Goal: Transaction & Acquisition: Purchase product/service

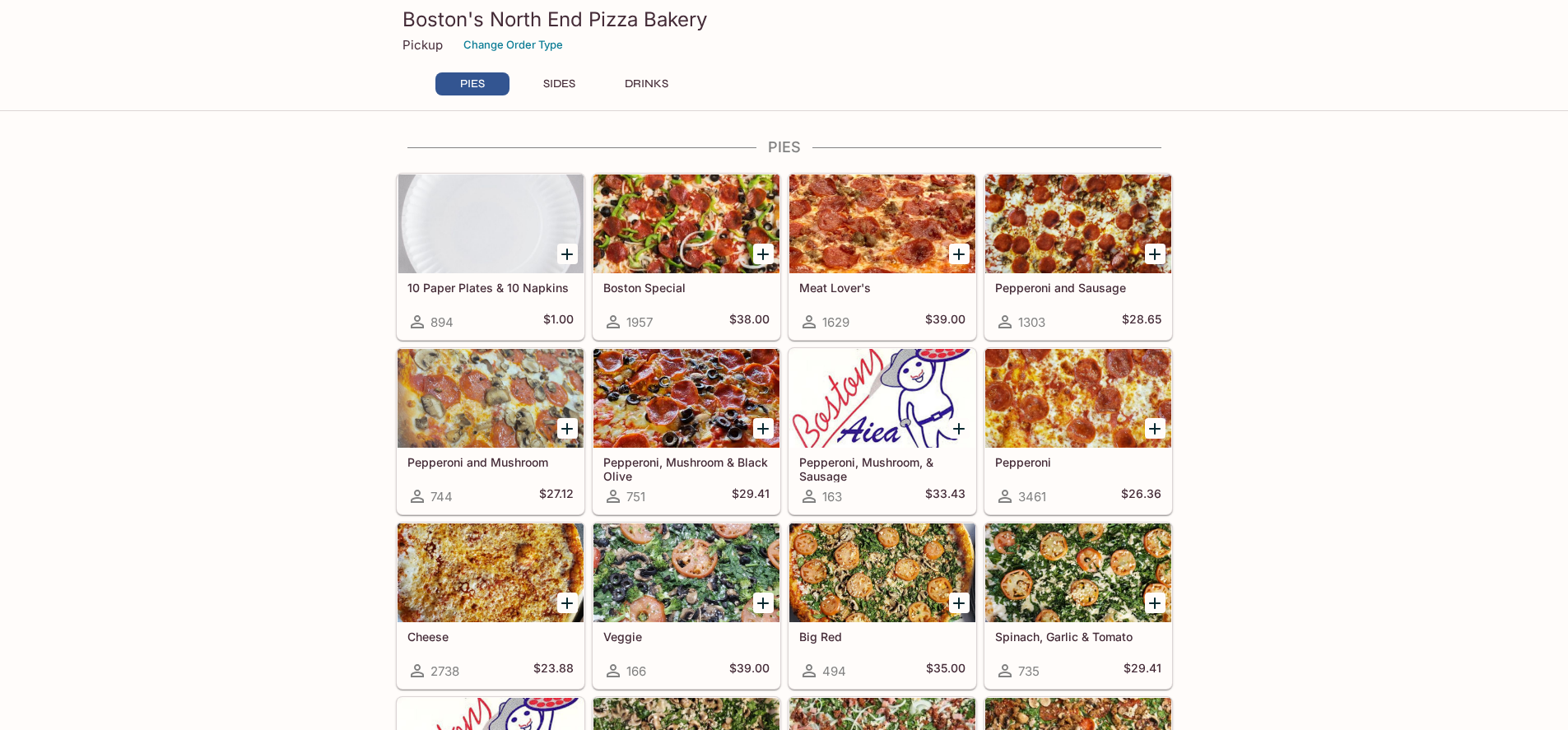
scroll to position [247, 0]
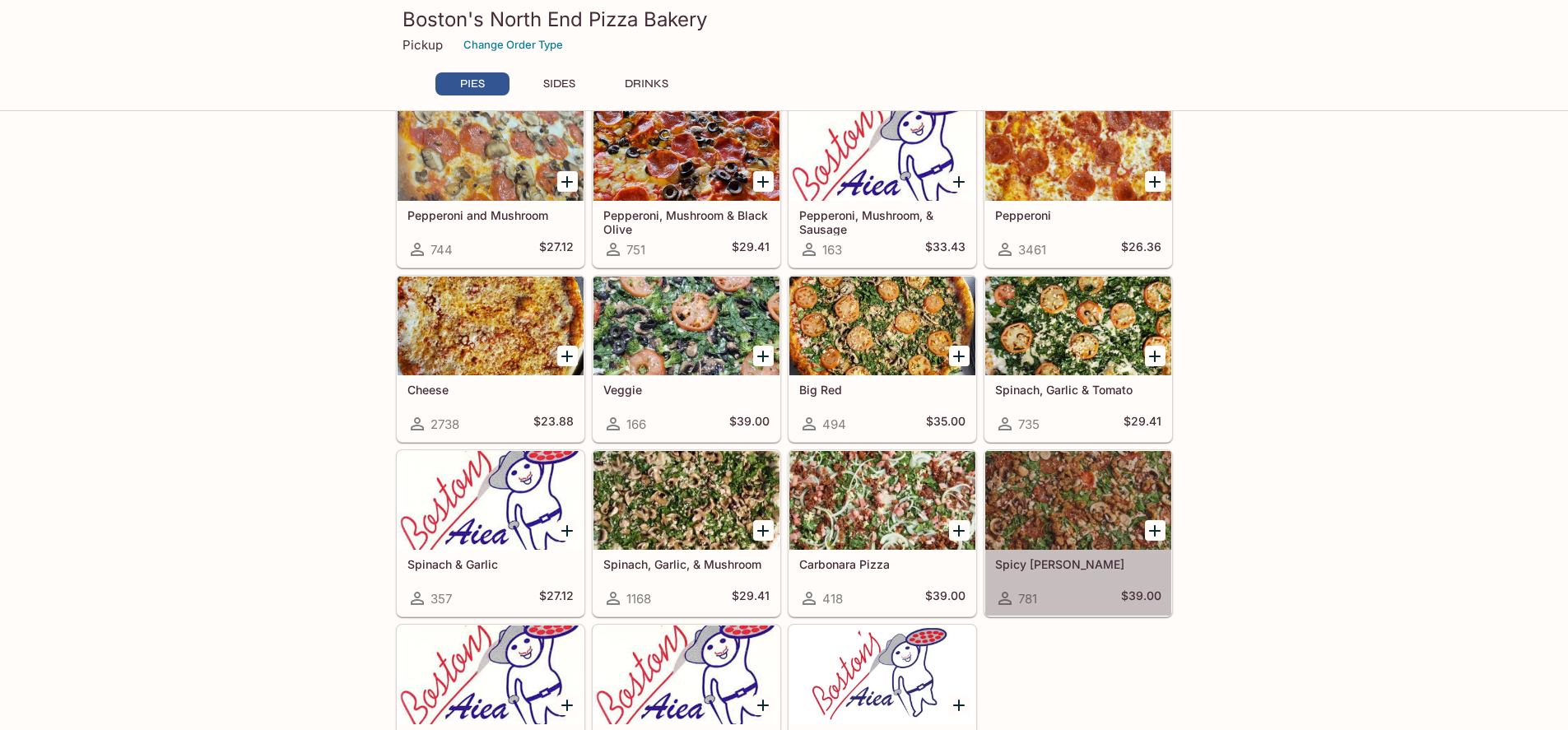
click at [1079, 530] on div at bounding box center [1078, 500] width 186 height 98
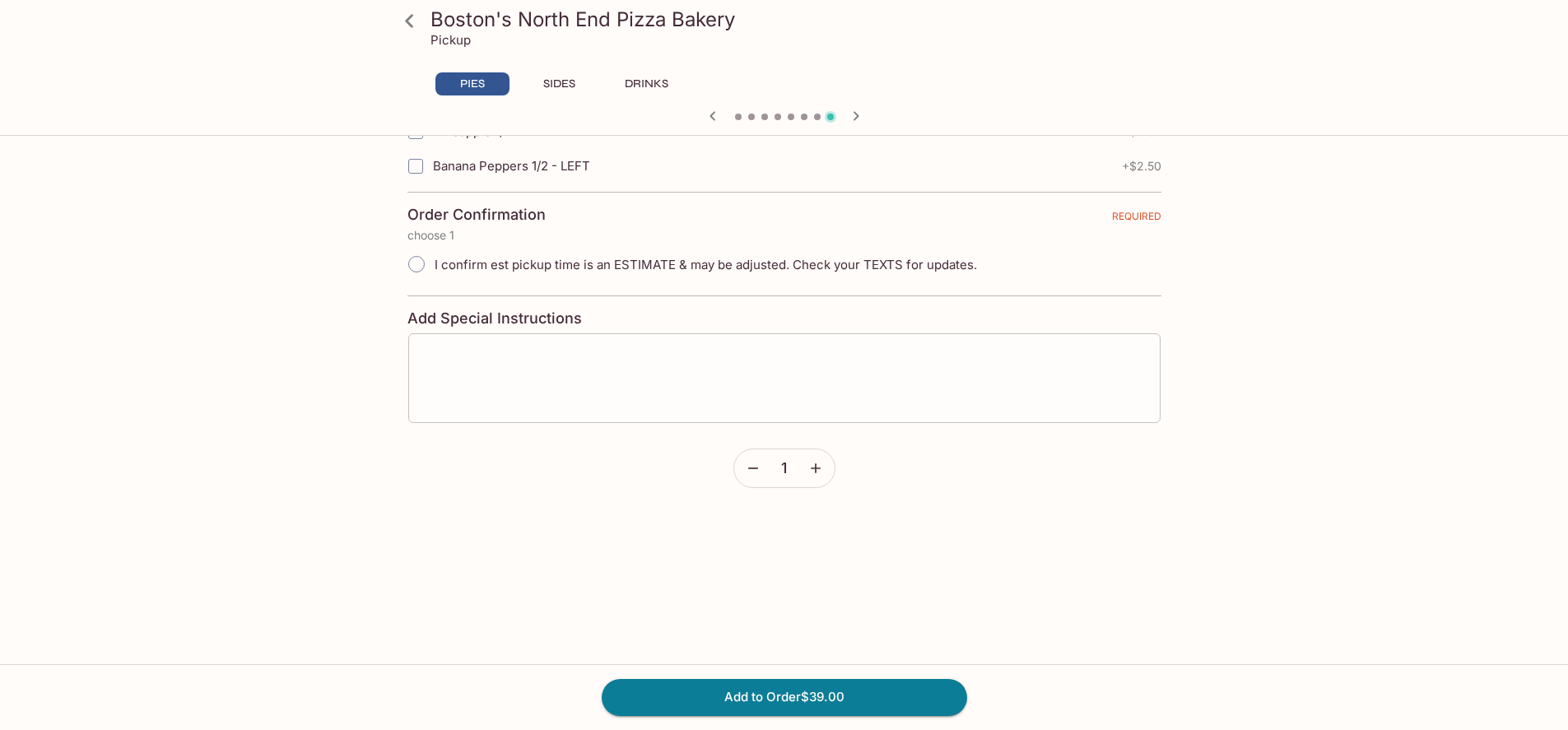
scroll to position [3784, 0]
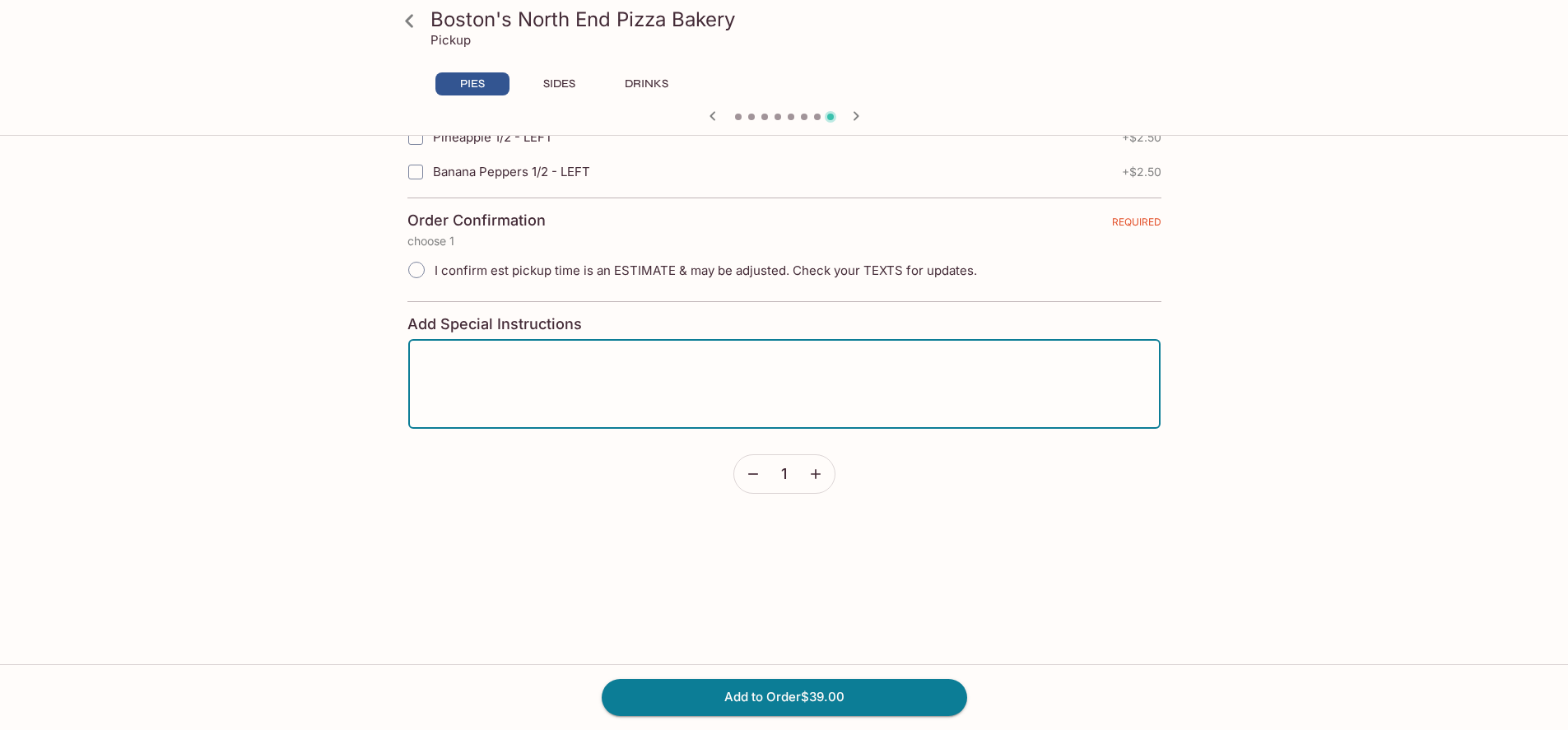
click at [539, 387] on textarea at bounding box center [784, 385] width 730 height 63
type textarea "No Mushrooms please"
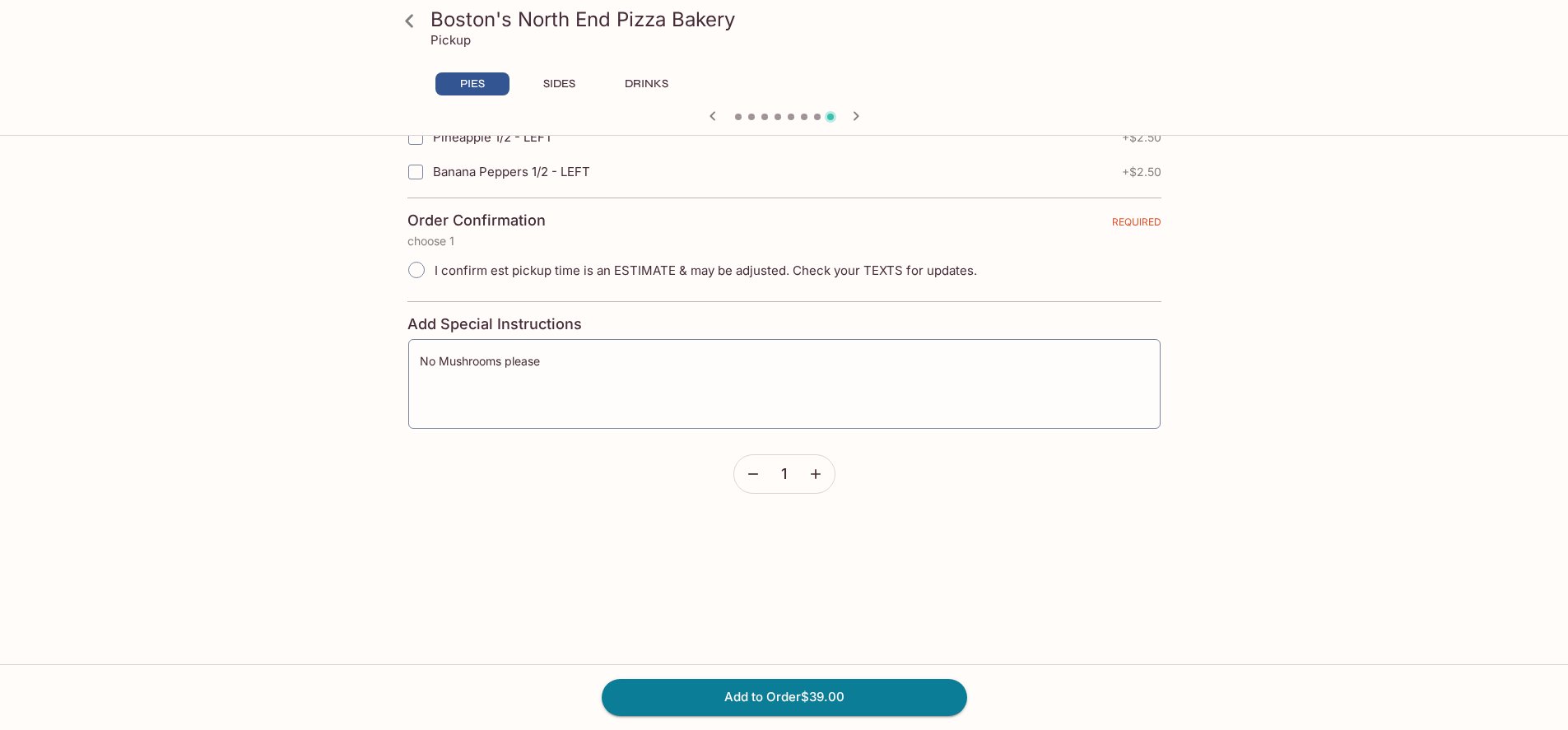
click at [495, 262] on span "I confirm est pickup time is an ESTIMATE & may be adjusted. Check your TEXTS fo…" at bounding box center [706, 270] width 543 height 15
click at [434, 262] on input "I confirm est pickup time is an ESTIMATE & may be adjusted. Check your TEXTS fo…" at bounding box center [416, 270] width 35 height 35
radio input "true"
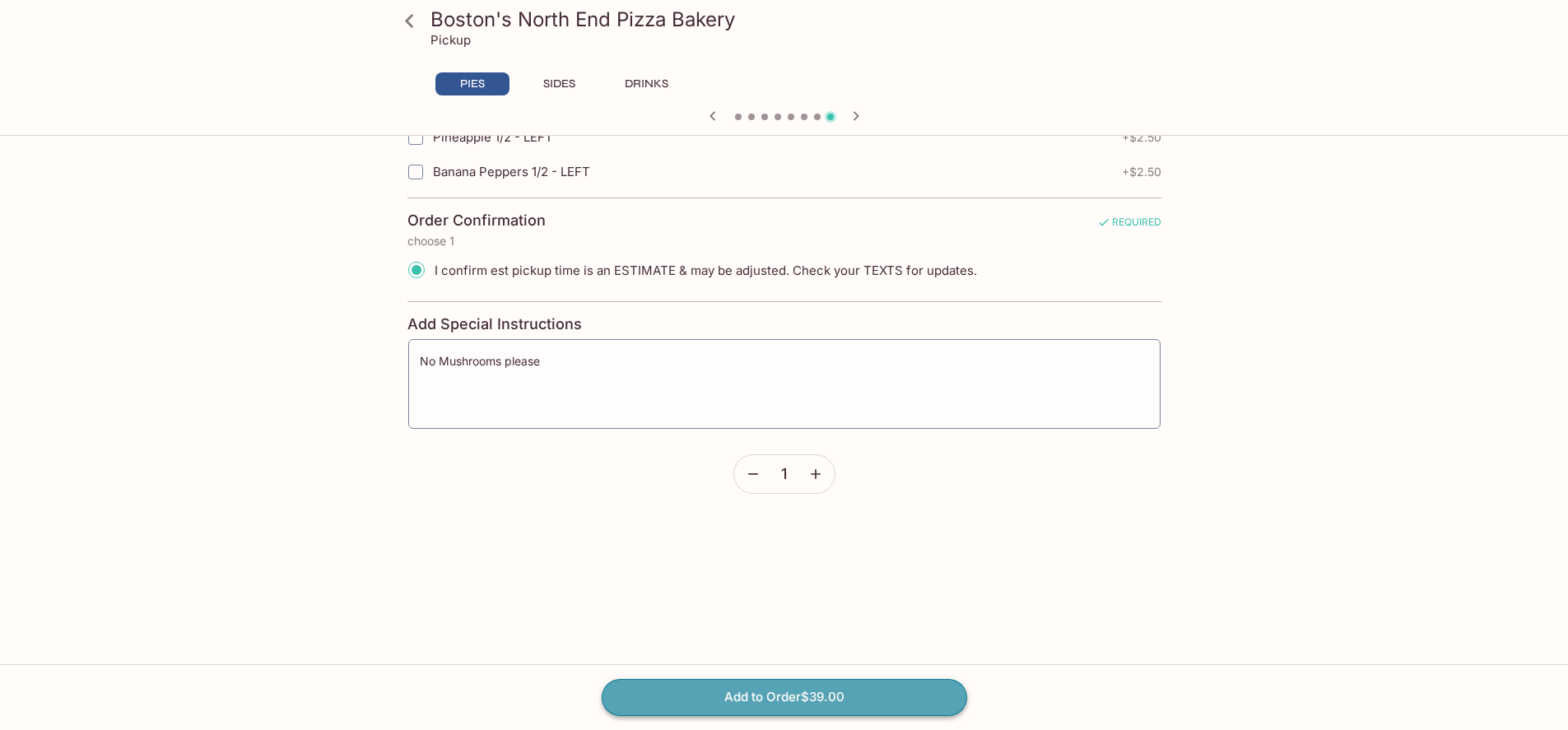
click at [843, 694] on button "Add to Order $39.00" at bounding box center [785, 697] width 365 height 36
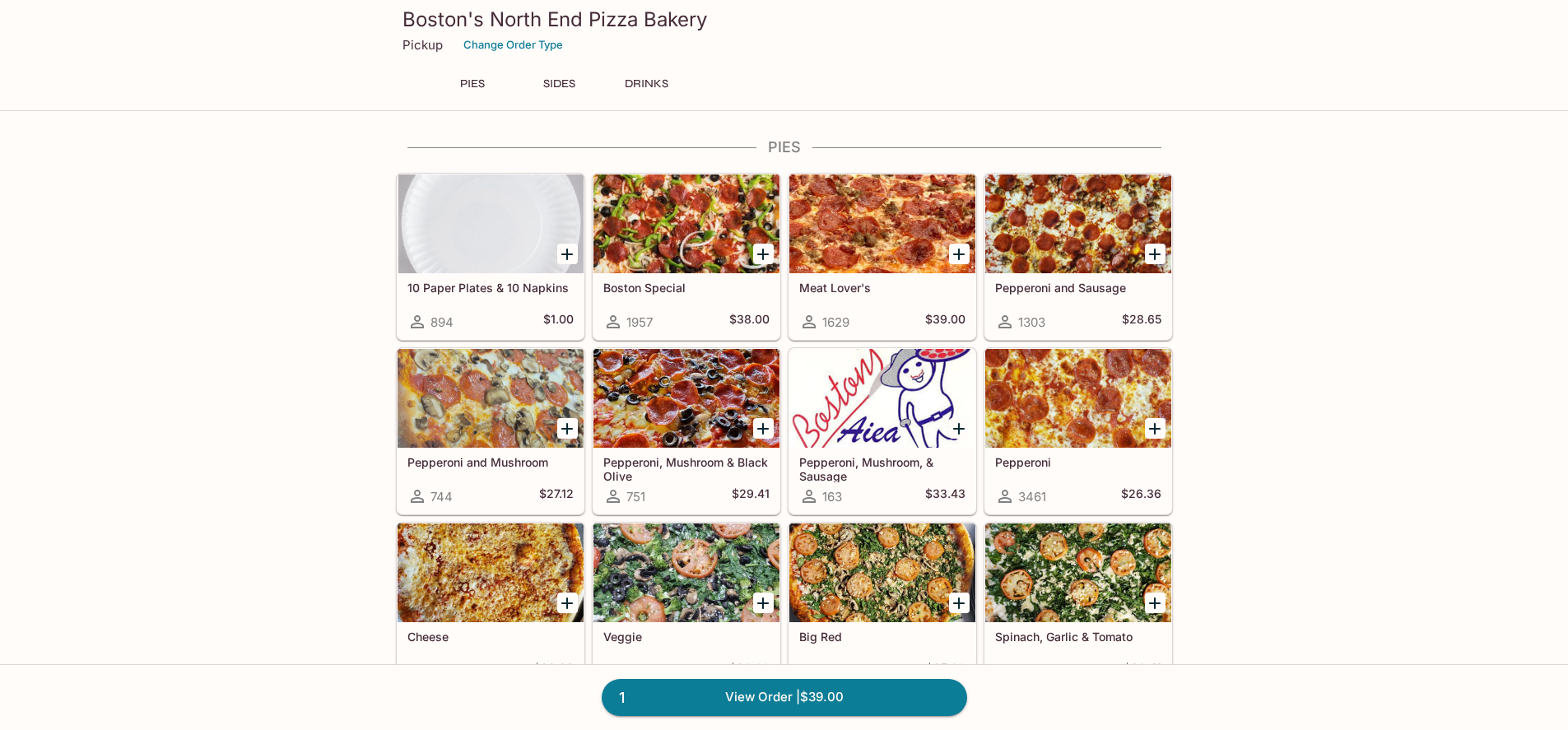
click at [1062, 585] on div at bounding box center [1078, 572] width 186 height 98
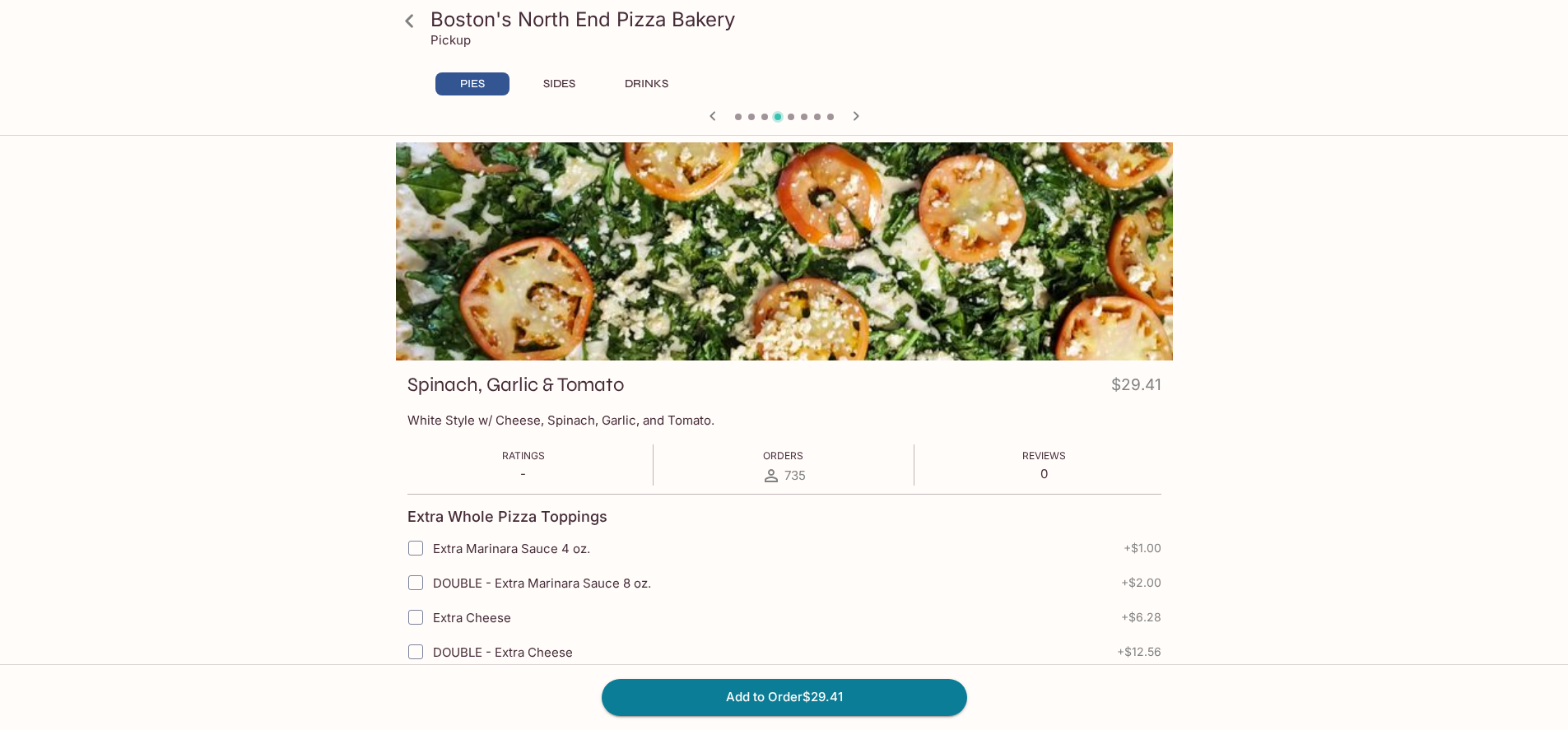
scroll to position [412, 0]
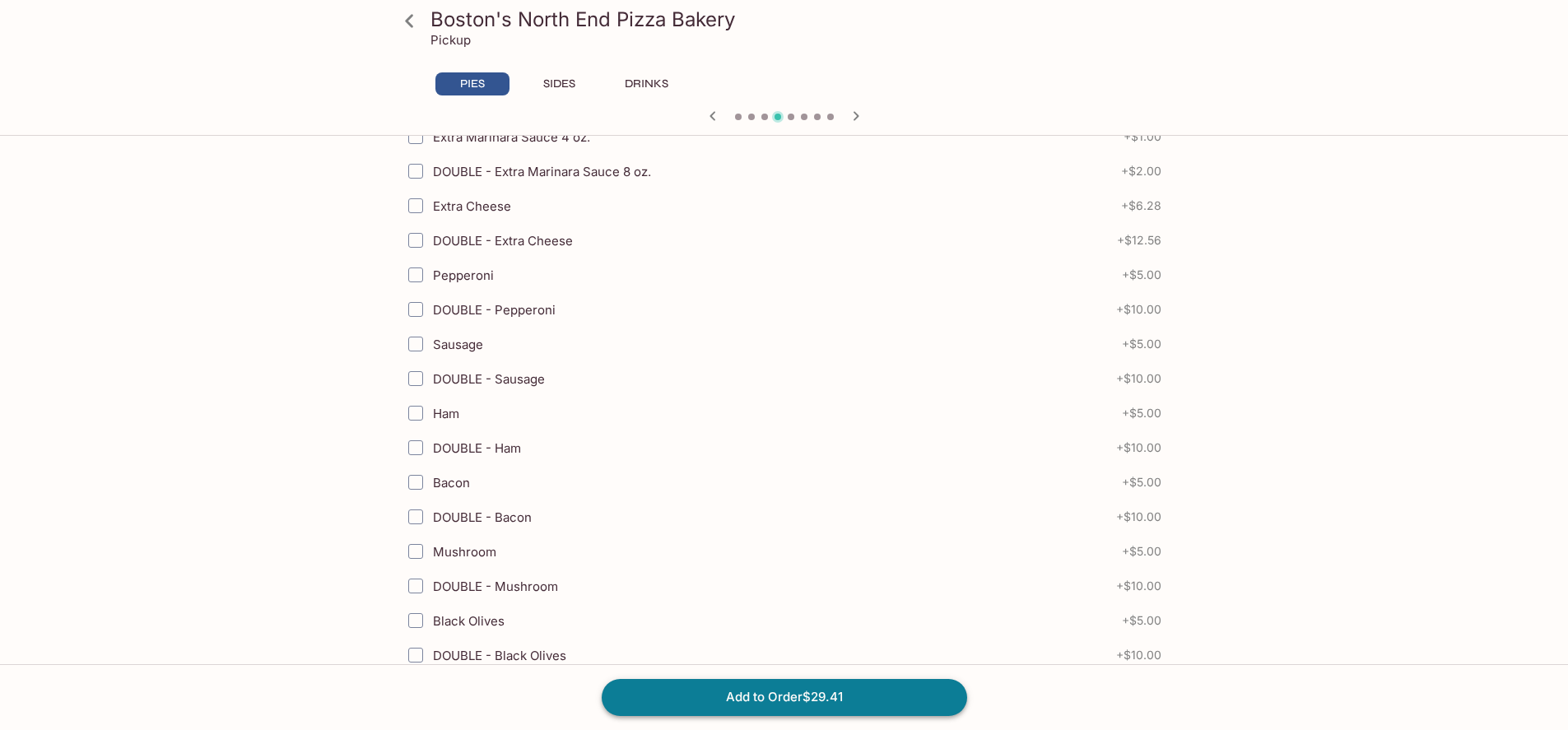
click at [816, 705] on button "Add to Order $29.41" at bounding box center [785, 697] width 365 height 36
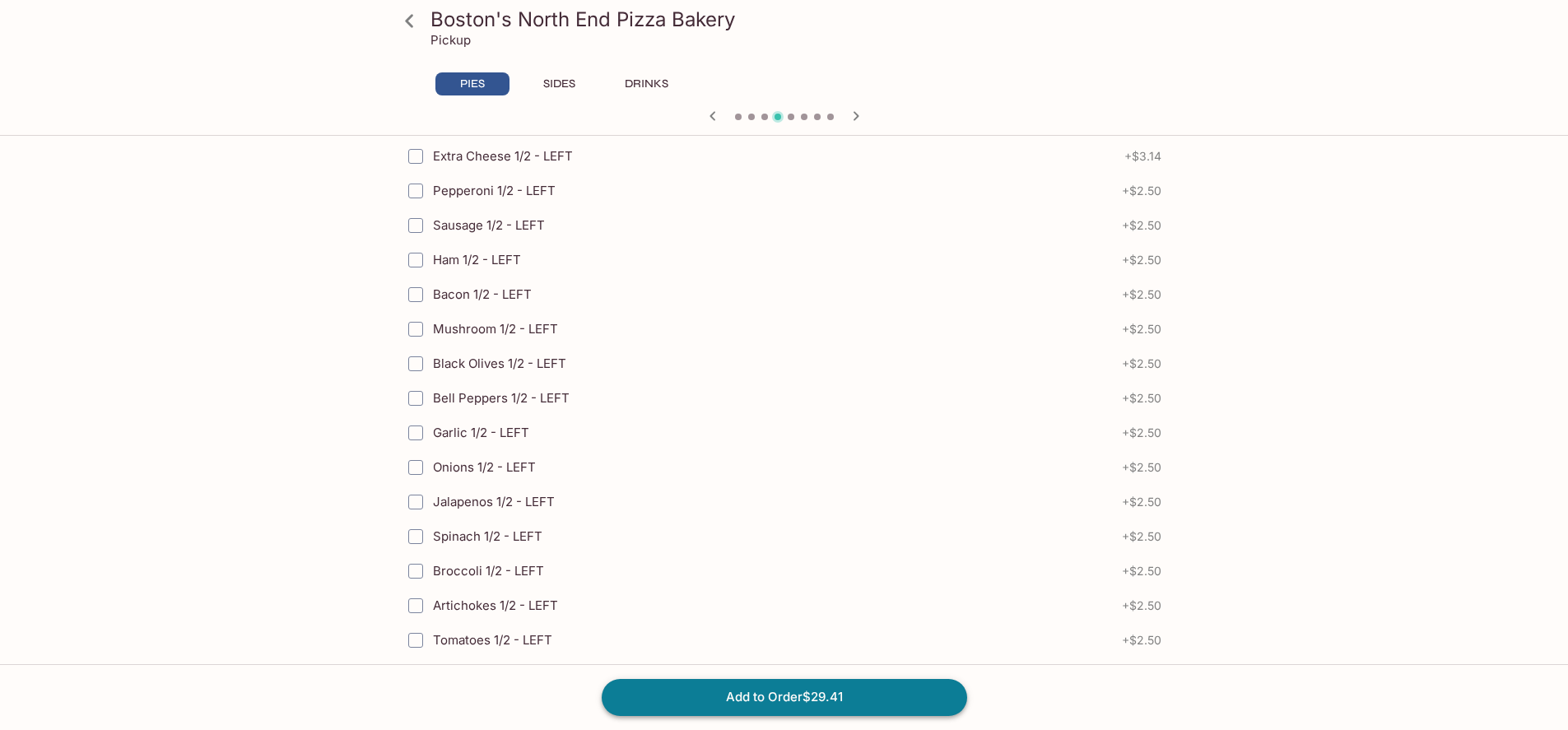
scroll to position [3638, 0]
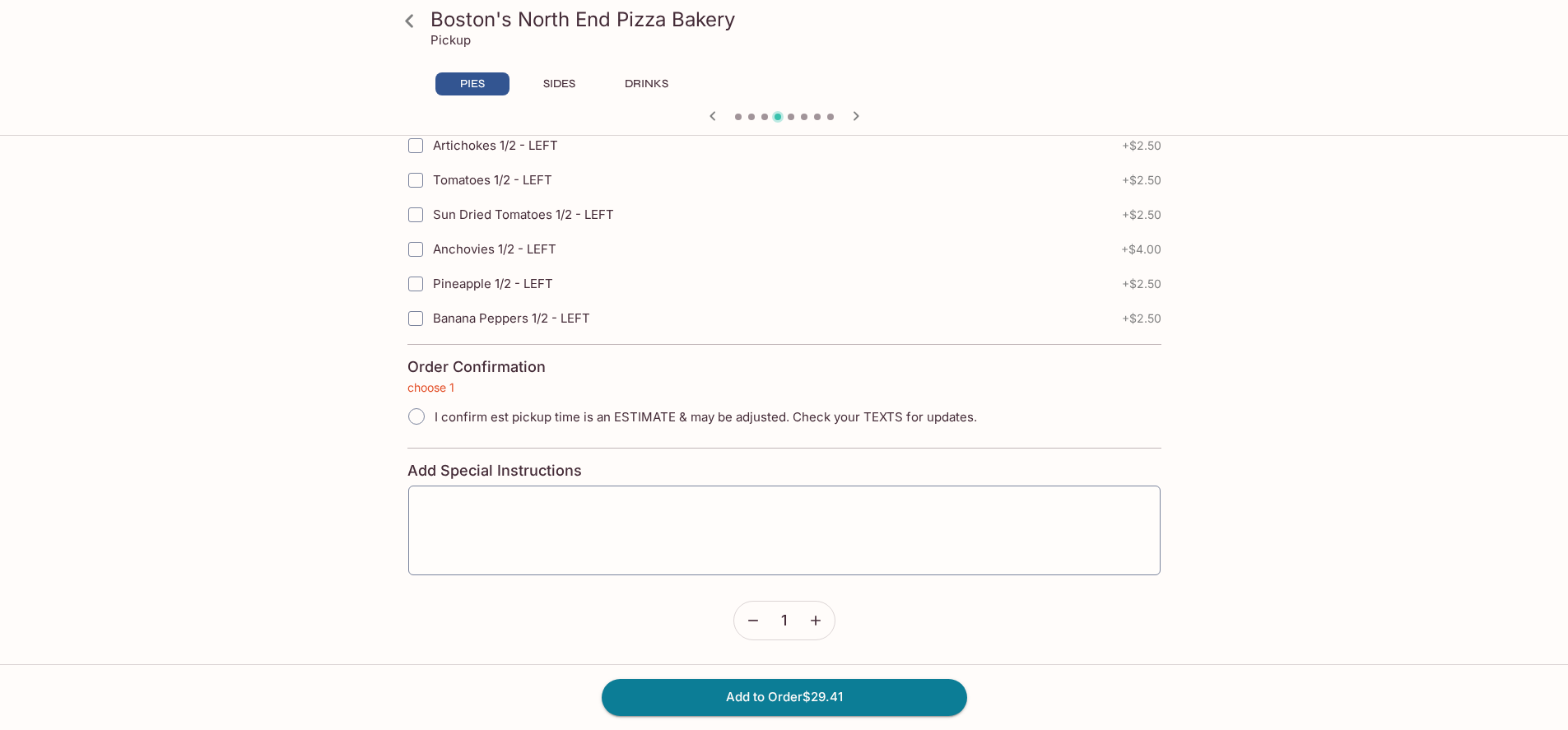
click at [443, 422] on span "I confirm est pickup time is an ESTIMATE & may be adjusted. Check your TEXTS fo…" at bounding box center [706, 417] width 543 height 15
click at [434, 422] on input "I confirm est pickup time is an ESTIMATE & may be adjusted. Check your TEXTS fo…" at bounding box center [416, 416] width 35 height 35
radio input "true"
click at [796, 701] on button "Add to Order $29.41" at bounding box center [785, 697] width 365 height 36
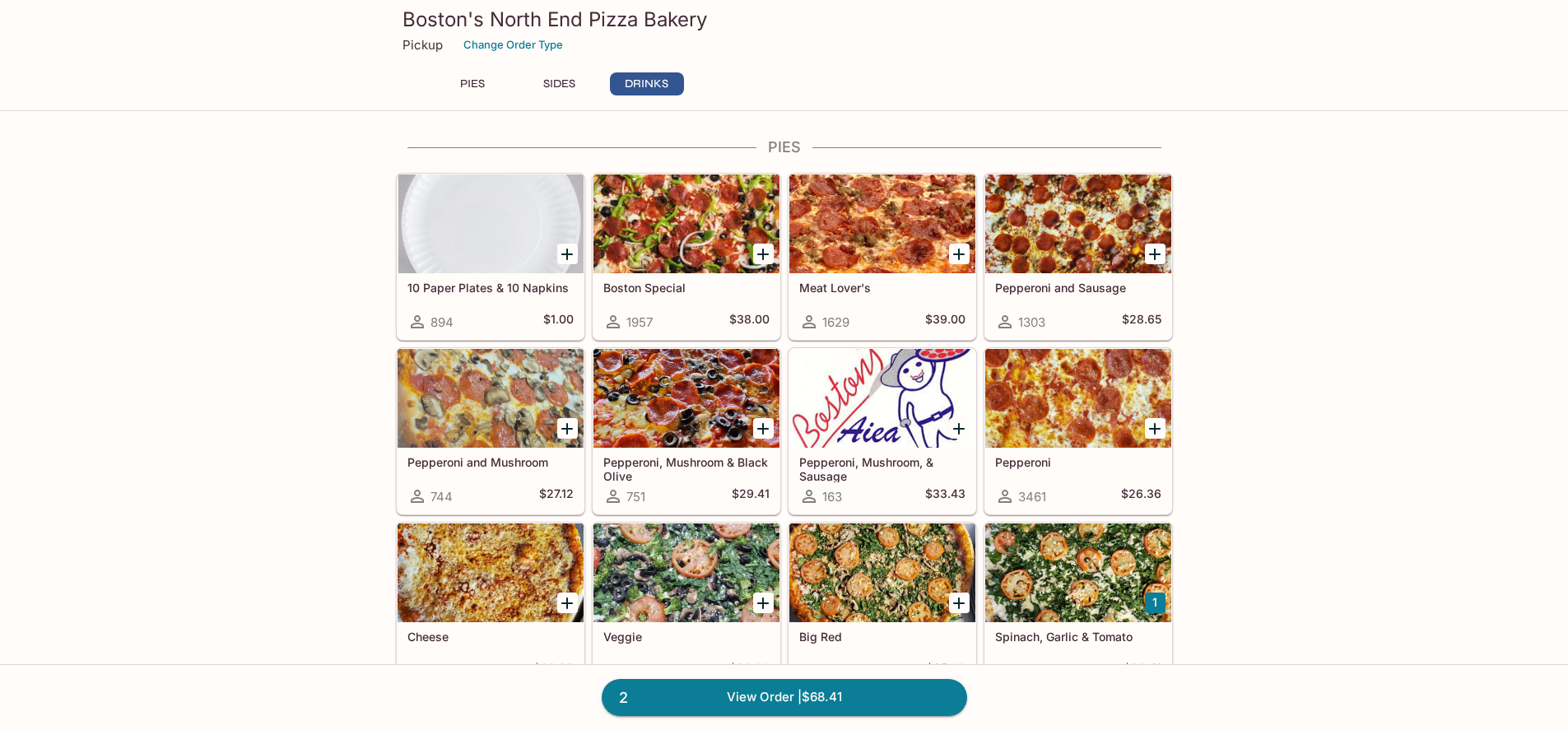
scroll to position [1210, 0]
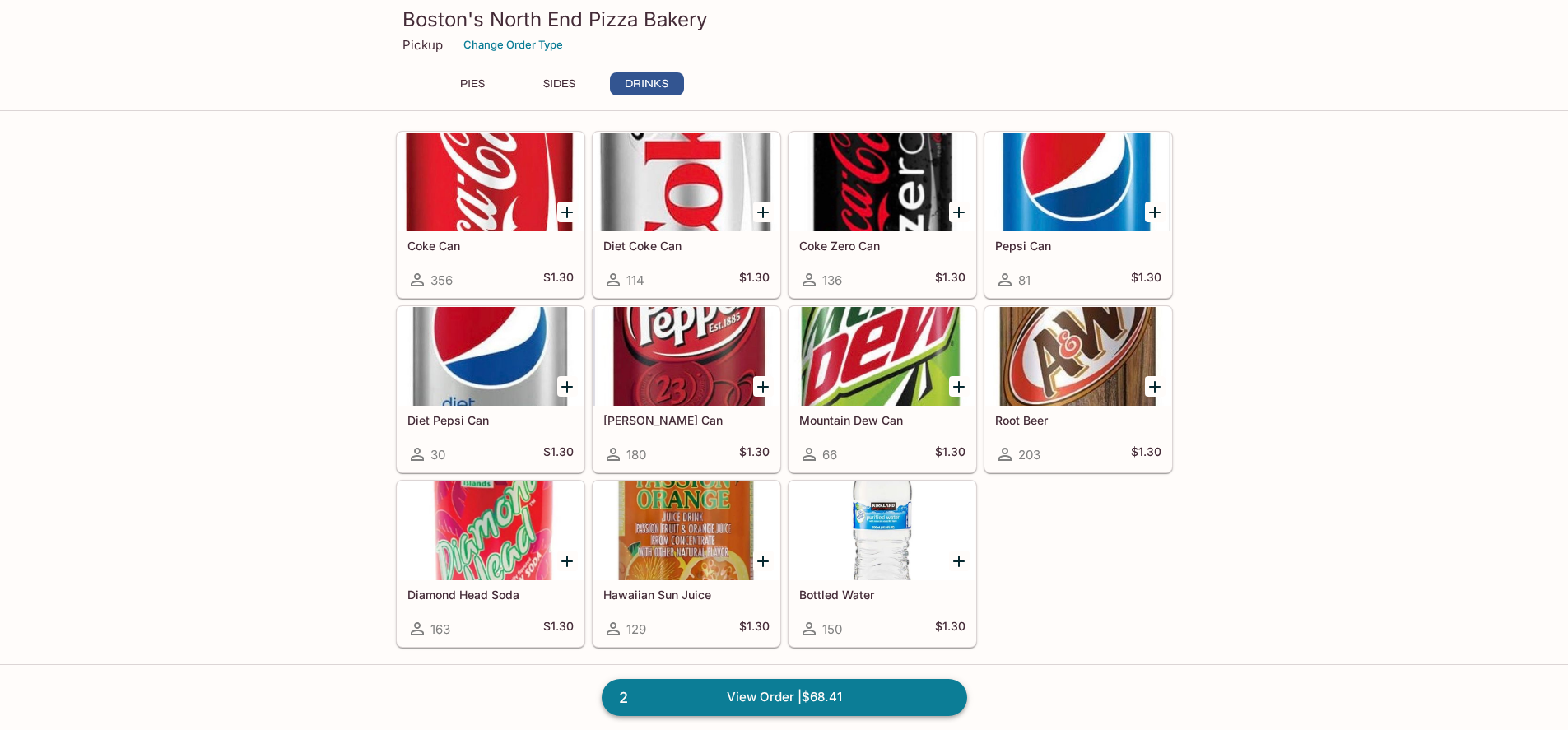
click at [866, 696] on link "2 View Order | $68.41" at bounding box center [785, 697] width 365 height 36
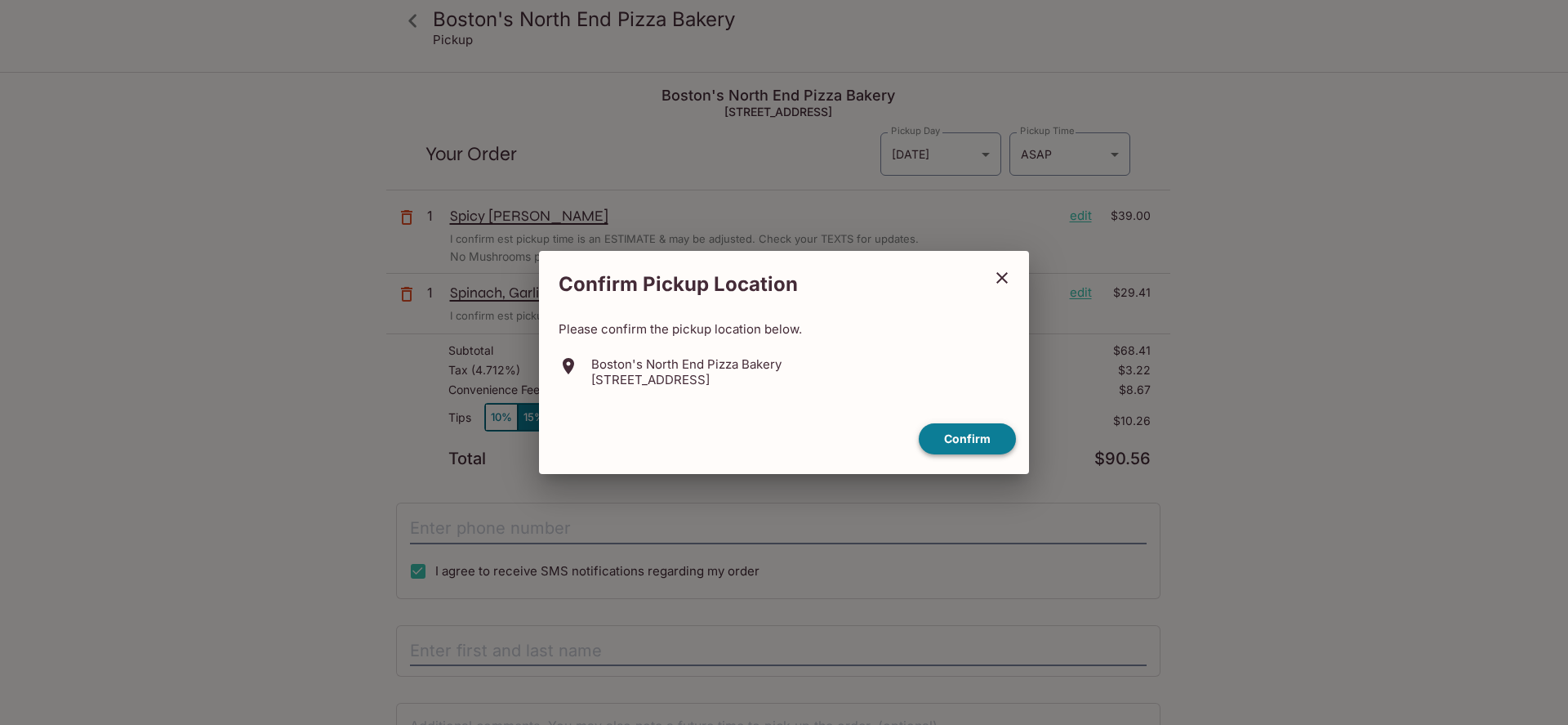
click at [985, 443] on button "Confirm" at bounding box center [966, 439] width 97 height 32
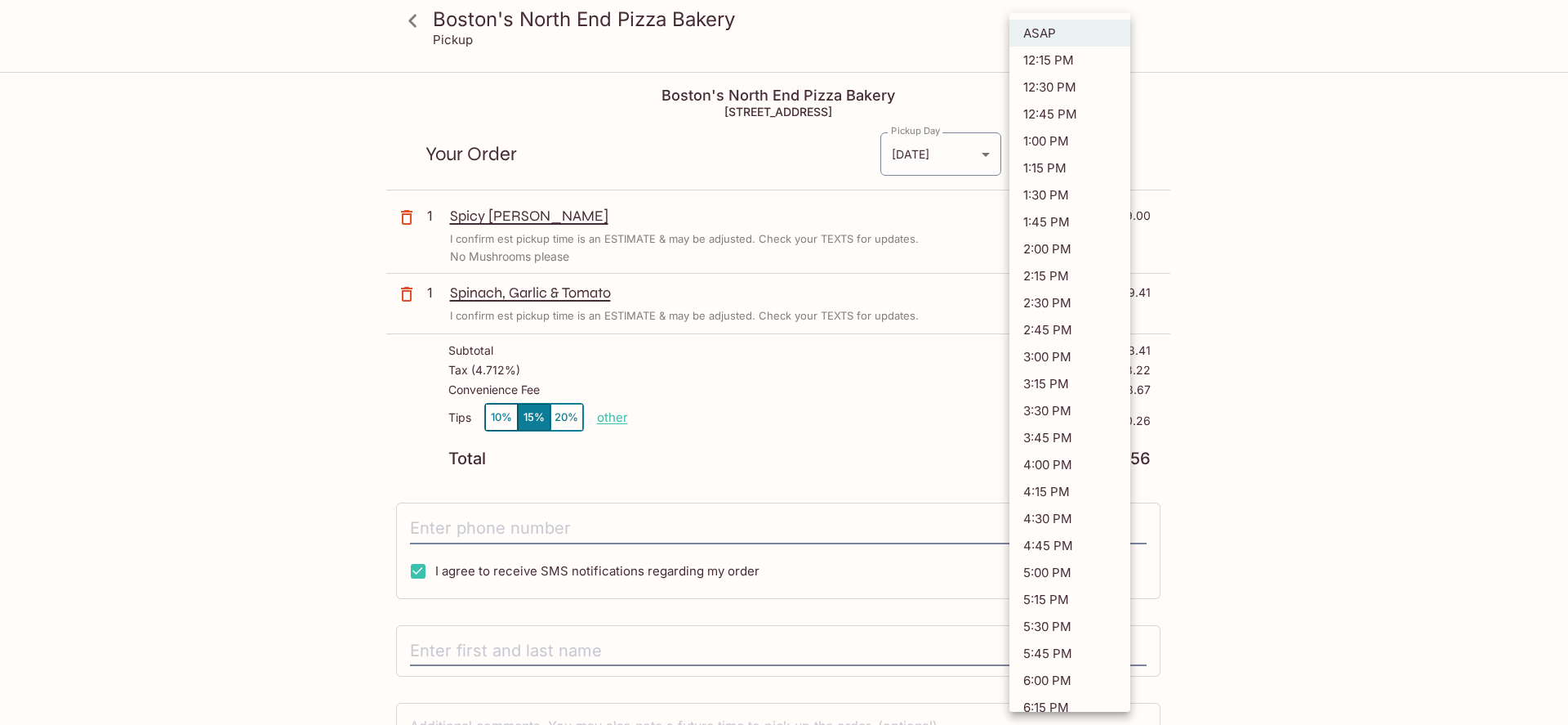
click at [1074, 145] on body "Boston's North End Pizza Bakery Pickup Boston's North End Pizza Bakery [STREET_…" at bounding box center [784, 436] width 1568 height 725
click at [1060, 270] on li "2:15 PM" at bounding box center [1069, 276] width 120 height 27
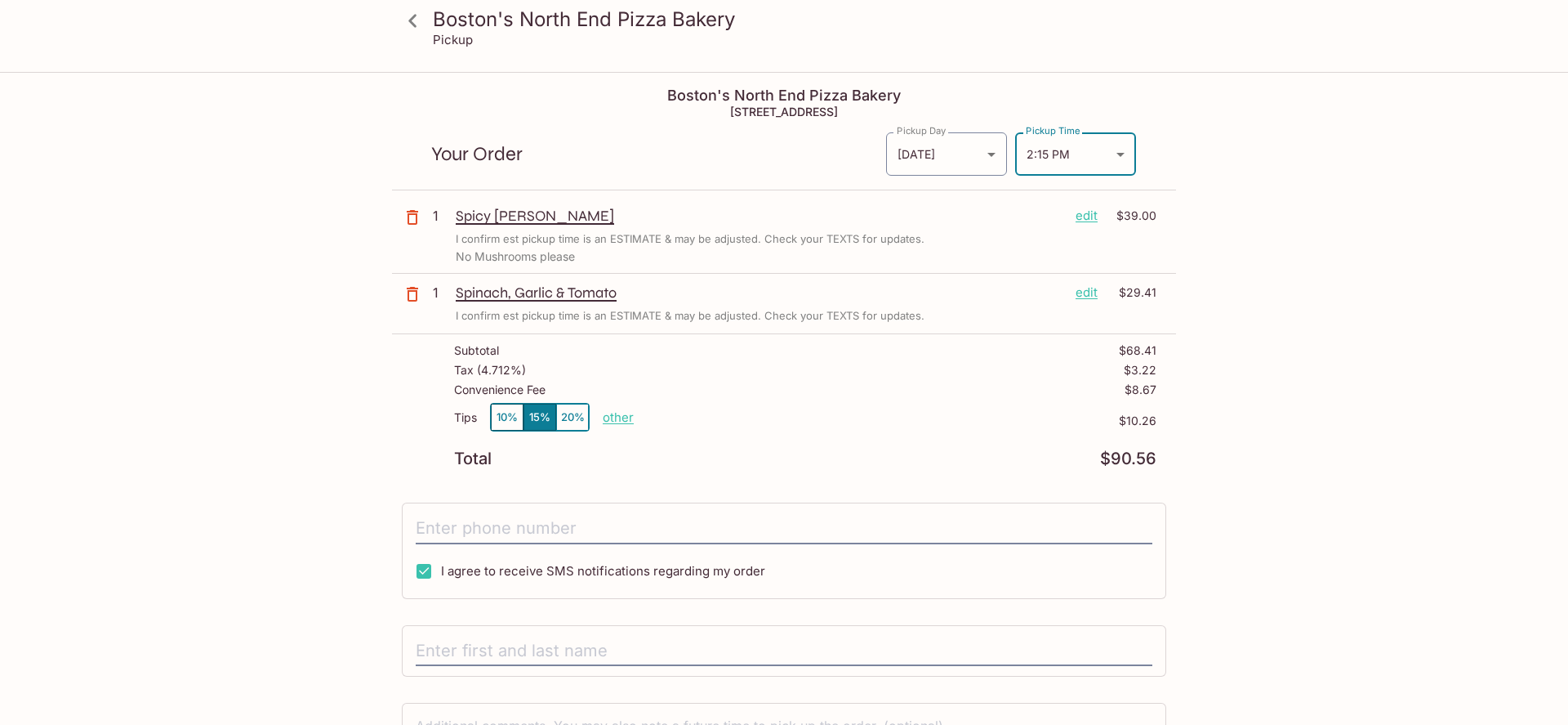
type input "[DATE]T00:15:22.000000Z"
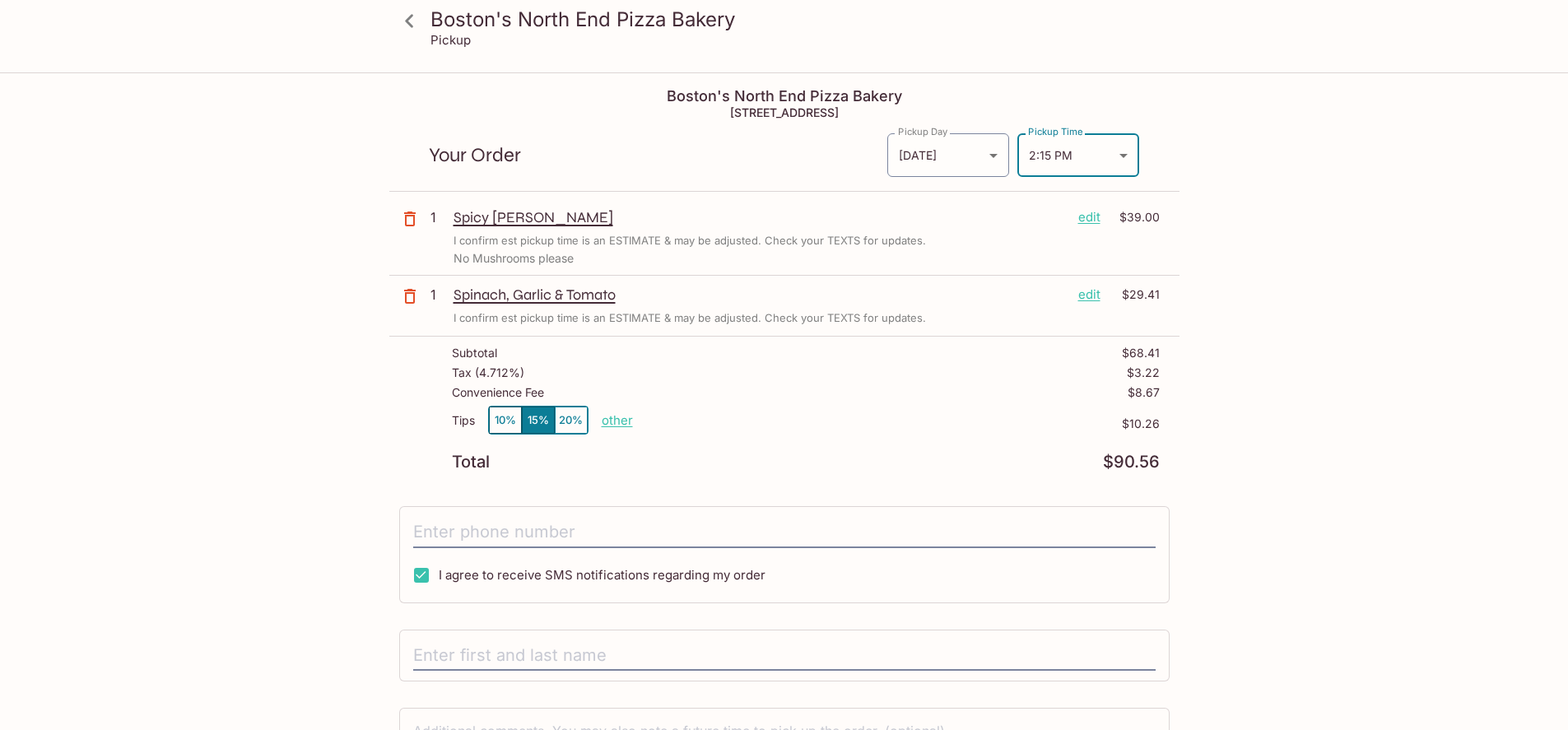
scroll to position [131, 0]
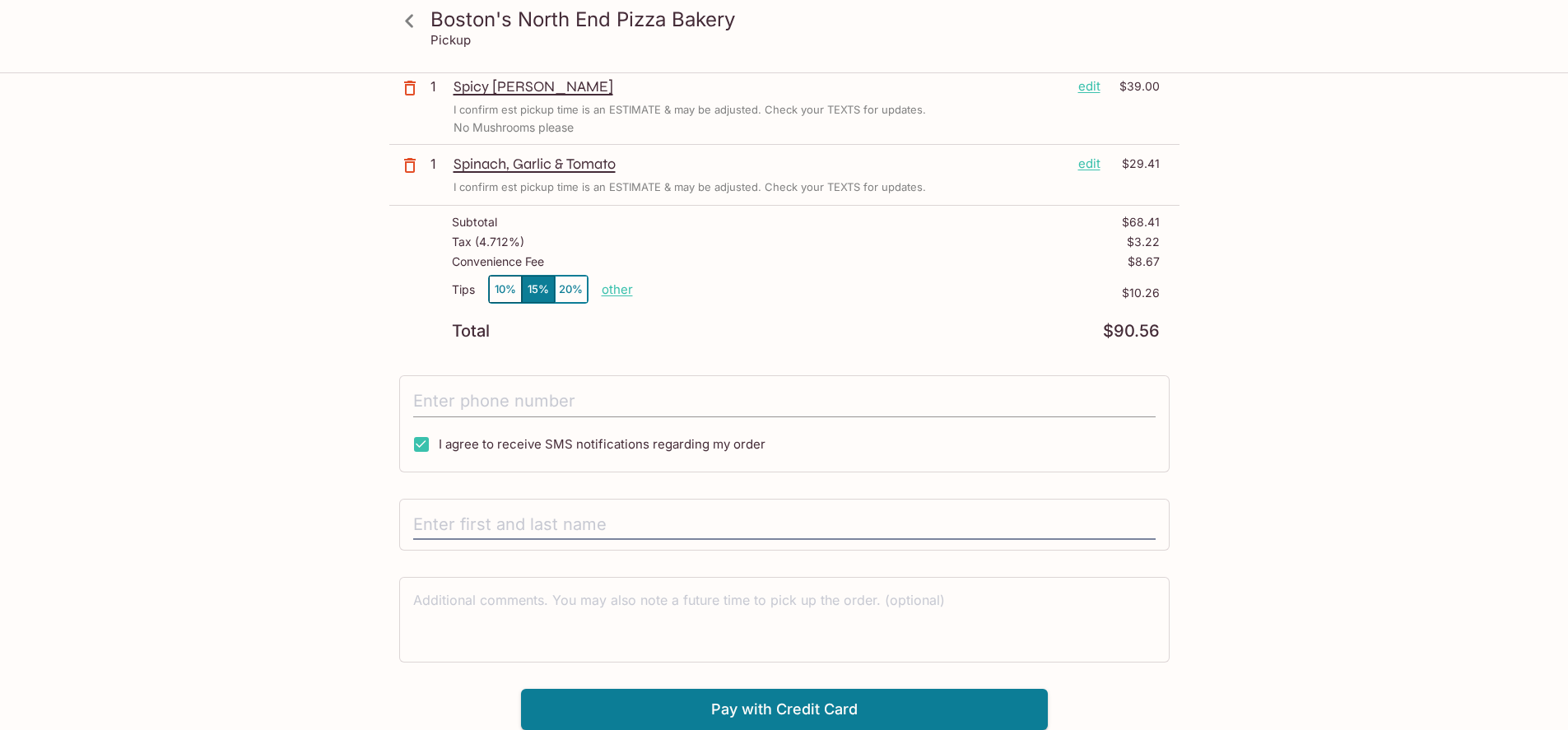
click at [502, 397] on input "tel" at bounding box center [785, 402] width 742 height 31
type input "[PHONE_NUMBER]"
click at [506, 517] on input "text" at bounding box center [785, 525] width 742 height 31
type input "[PERSON_NAME]"
click at [839, 705] on button "Pay with Credit Card" at bounding box center [785, 709] width 527 height 41
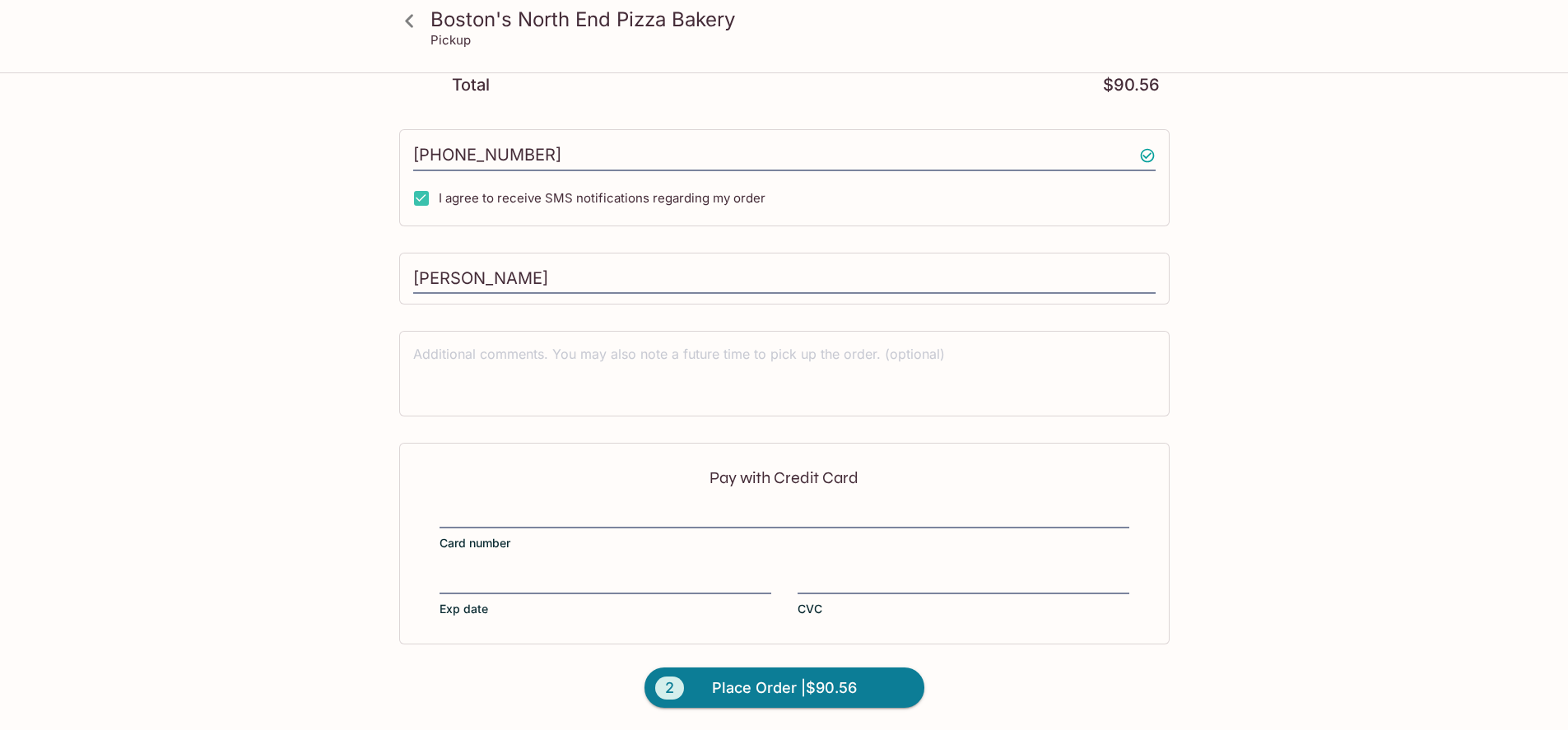
scroll to position [378, 0]
click at [793, 678] on span "Place Order | $90.56" at bounding box center [784, 687] width 145 height 26
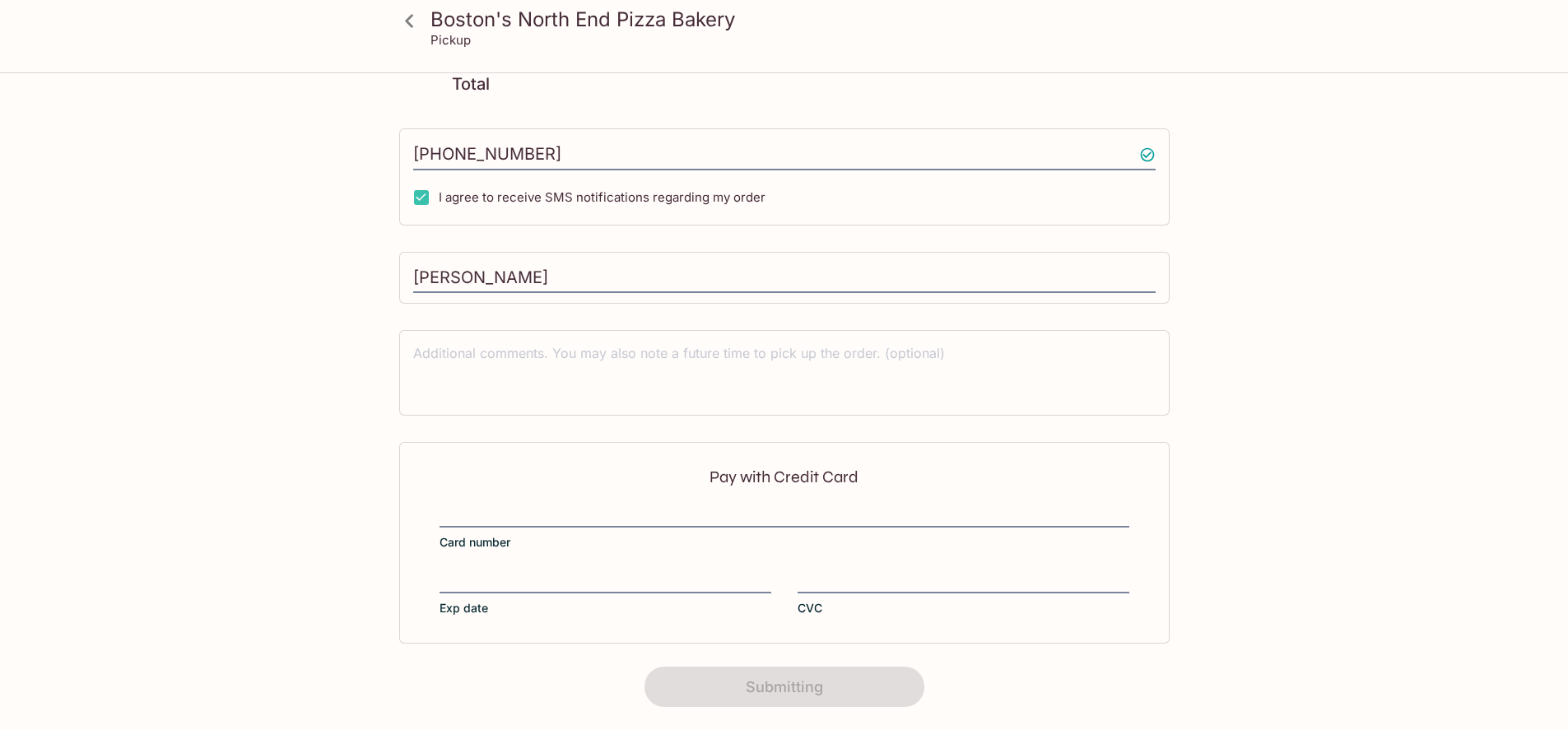
scroll to position [227, 0]
